Goal: Information Seeking & Learning: Find specific fact

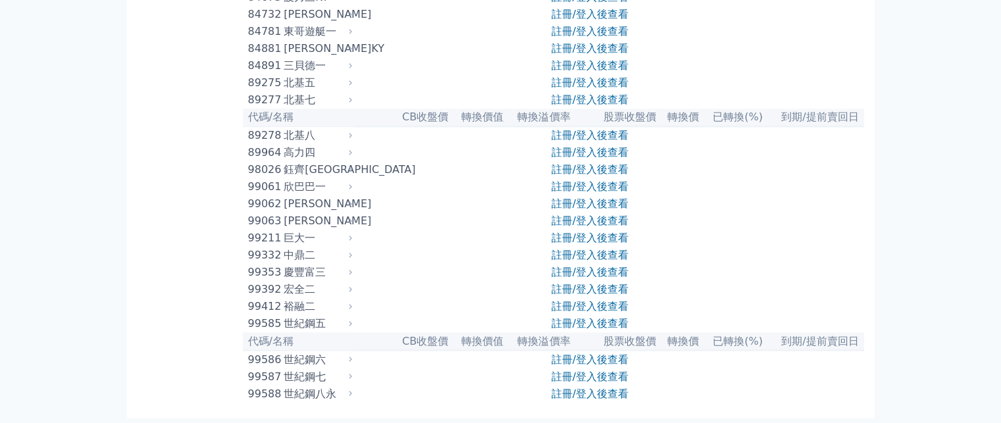
scroll to position [7187, 0]
drag, startPoint x: 279, startPoint y: 226, endPoint x: 244, endPoint y: 236, distance: 37.1
copy div "82992"
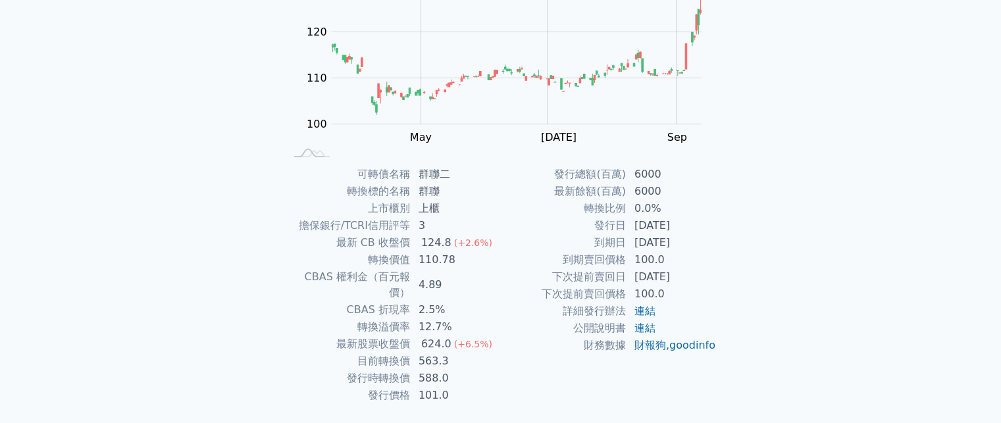
scroll to position [186, 0]
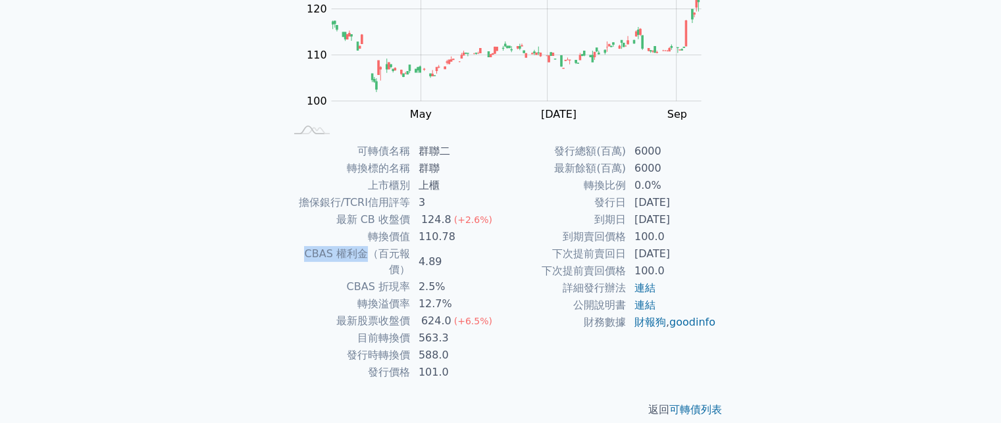
drag, startPoint x: 348, startPoint y: 257, endPoint x: 288, endPoint y: 259, distance: 59.9
click at [288, 259] on td "CBAS 權利金（百元報價）" at bounding box center [348, 262] width 126 height 33
copy td "CBAS 權利金"
